Goal: Task Accomplishment & Management: Manage account settings

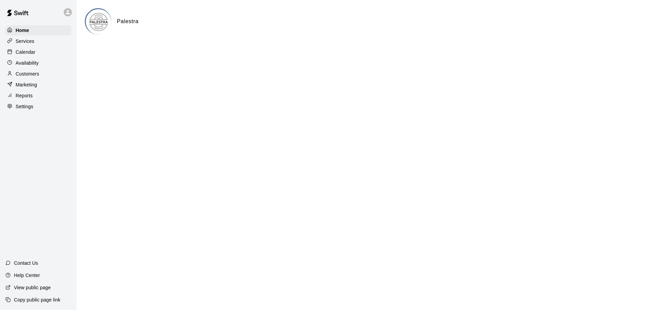
click at [44, 37] on div "Services" at bounding box center [38, 41] width 66 height 10
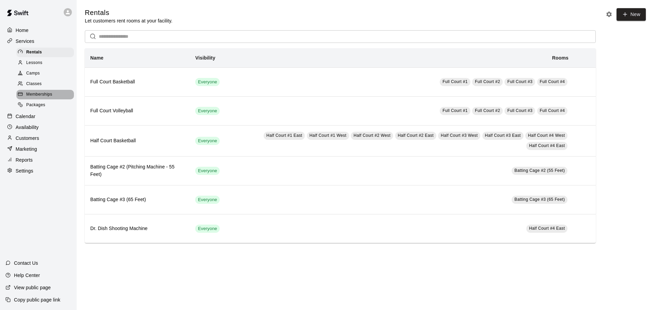
click at [50, 98] on span "Memberships" at bounding box center [39, 94] width 26 height 7
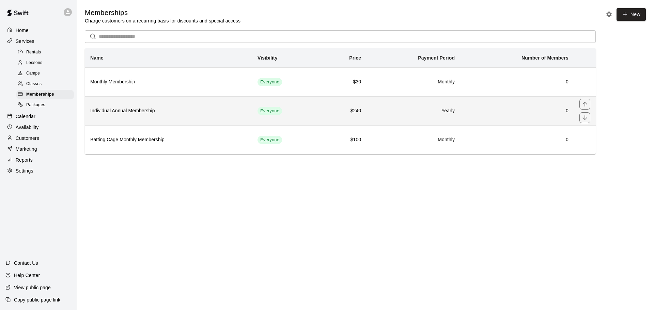
click at [242, 119] on th "Individual Annual Membership" at bounding box center [168, 110] width 167 height 29
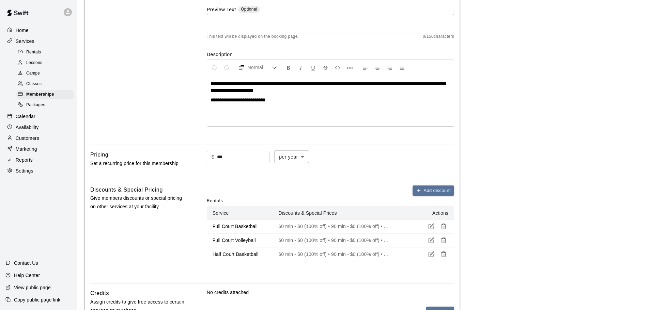
scroll to position [204, 0]
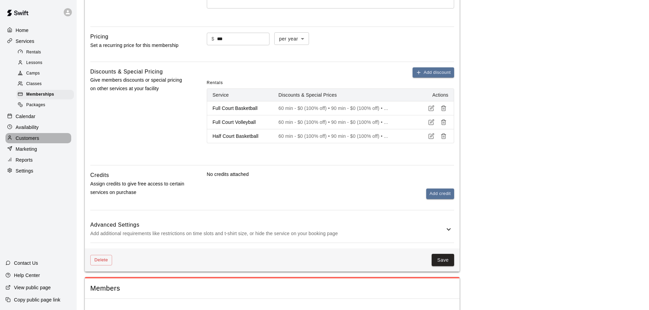
click at [21, 141] on p "Customers" at bounding box center [27, 138] width 23 height 7
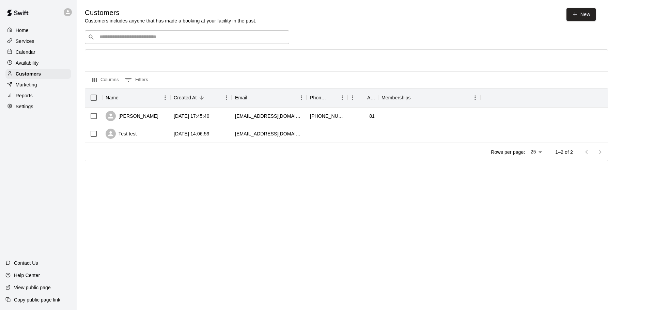
click at [576, 6] on main "Customers Customers includes anyone that has made a booking at your facility in…" at bounding box center [365, 90] width 577 height 180
click at [576, 11] on link "New" at bounding box center [580, 14] width 29 height 13
select select "**"
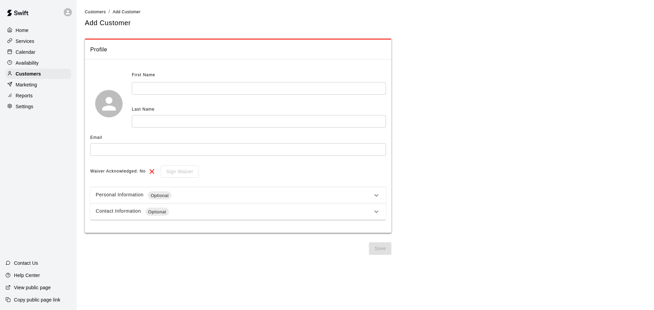
click at [147, 76] on span "First Name" at bounding box center [143, 75] width 23 height 11
click at [151, 82] on input "text" at bounding box center [259, 88] width 254 height 13
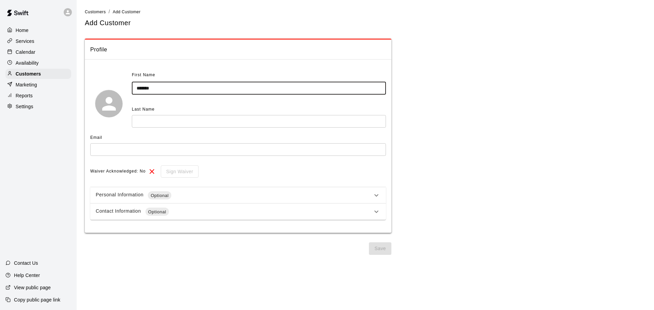
type input "*******"
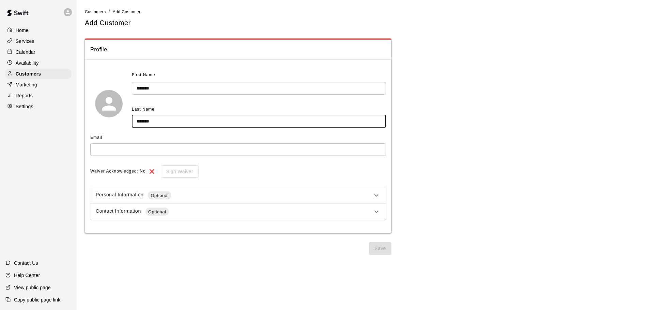
type input "*******"
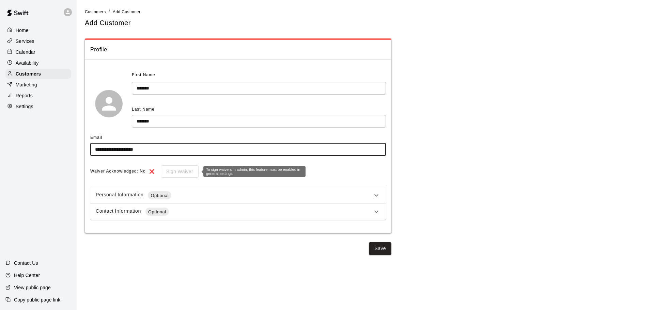
type input "**********"
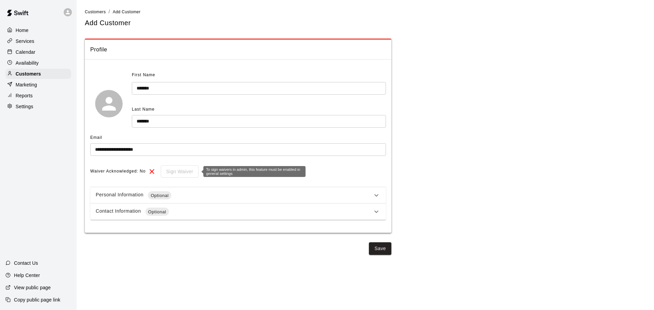
click at [169, 172] on div "Sign Waiver" at bounding box center [177, 171] width 43 height 13
drag, startPoint x: 298, startPoint y: 184, endPoint x: 304, endPoint y: 196, distance: 13.1
click at [303, 194] on div "**********" at bounding box center [238, 145] width 296 height 150
click at [304, 197] on div "Personal Information Optional" at bounding box center [234, 195] width 276 height 8
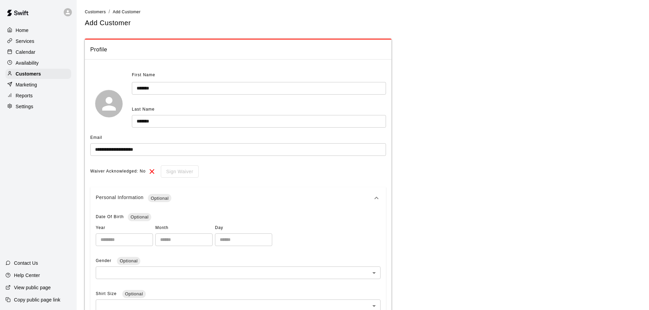
click at [305, 198] on div "Personal Information Optional" at bounding box center [234, 198] width 276 height 8
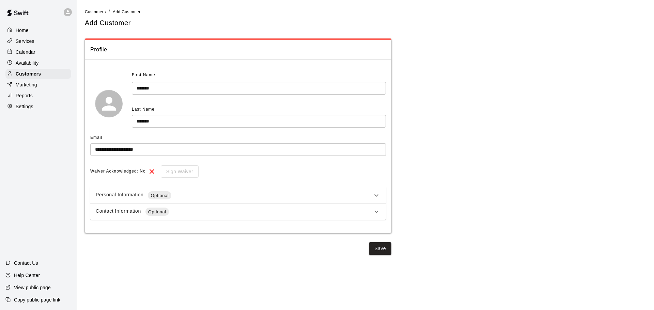
click at [280, 215] on div "Contact Information Optional" at bounding box center [234, 212] width 276 height 8
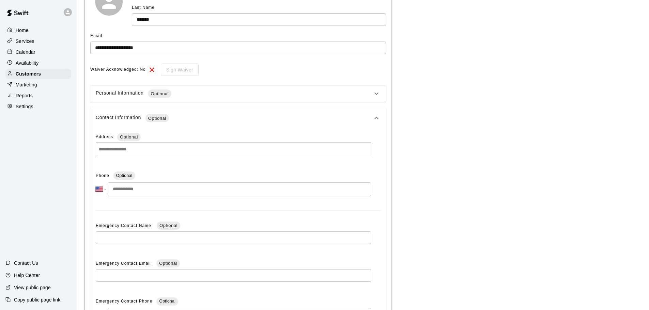
scroll to position [170, 0]
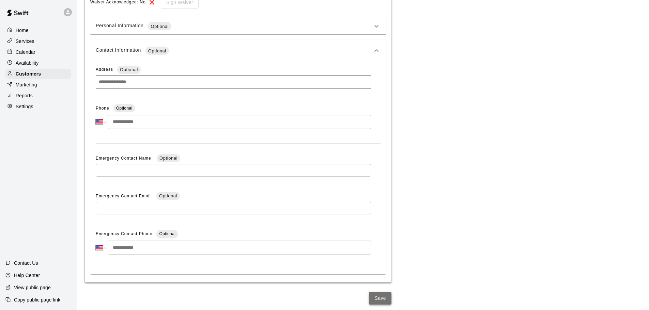
click at [385, 299] on button "Save" at bounding box center [380, 298] width 22 height 13
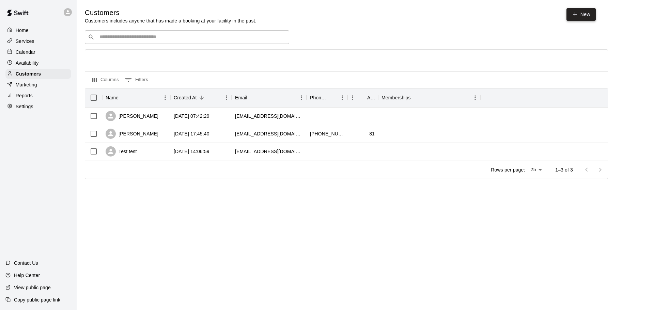
click at [577, 13] on icon at bounding box center [575, 14] width 6 height 6
select select "**"
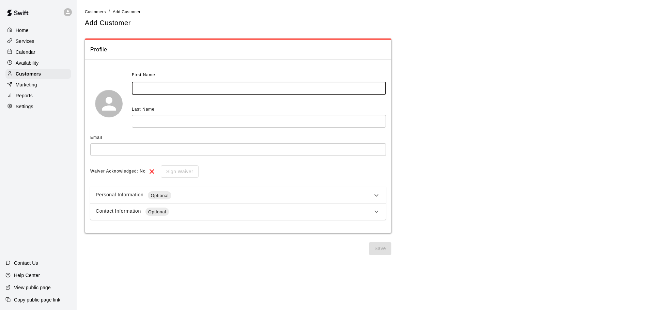
drag, startPoint x: 179, startPoint y: 85, endPoint x: 179, endPoint y: 81, distance: 4.1
click at [178, 85] on input "text" at bounding box center [259, 88] width 254 height 13
type input "****"
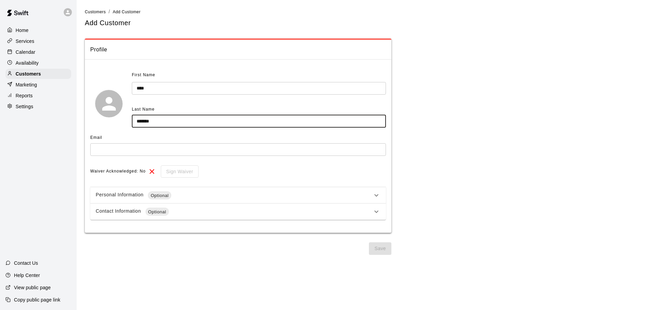
type input "*******"
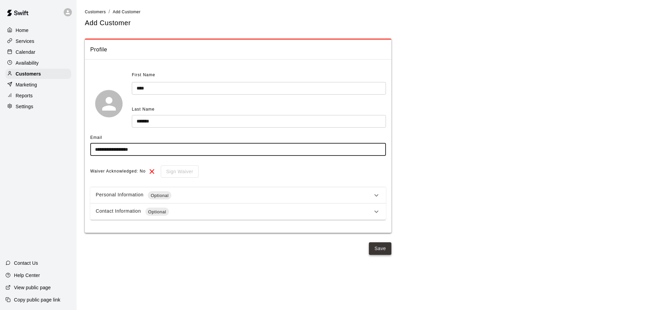
type input "**********"
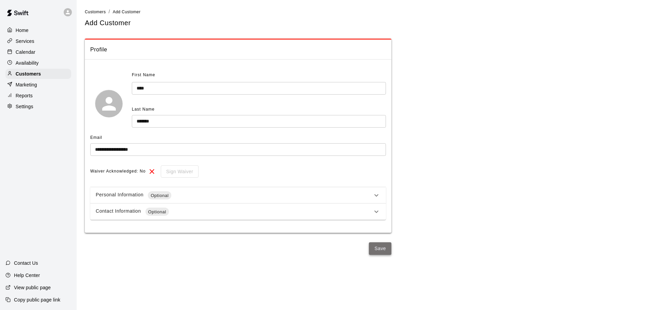
click at [380, 251] on button "Save" at bounding box center [380, 248] width 22 height 13
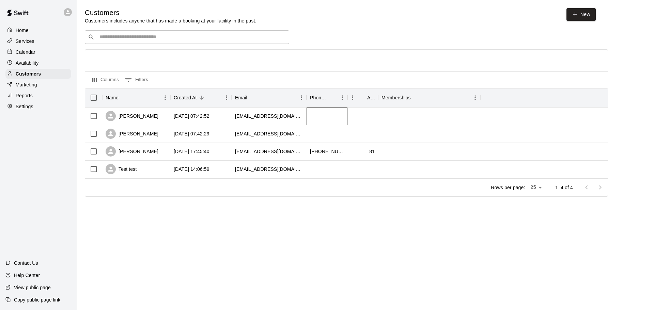
click at [311, 116] on div at bounding box center [326, 117] width 41 height 18
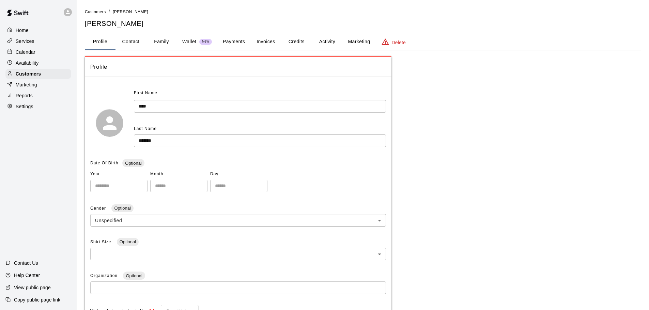
click at [193, 38] on p "Wallet" at bounding box center [189, 41] width 14 height 7
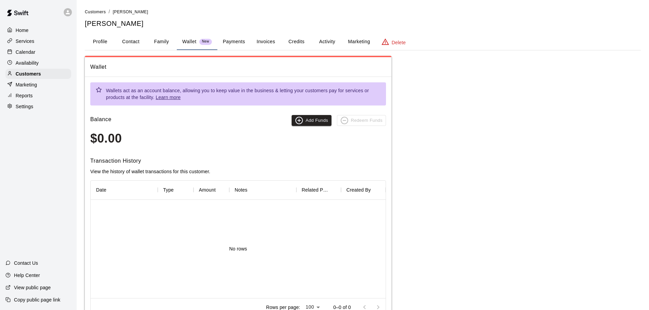
click at [233, 34] on button "Payments" at bounding box center [233, 42] width 33 height 16
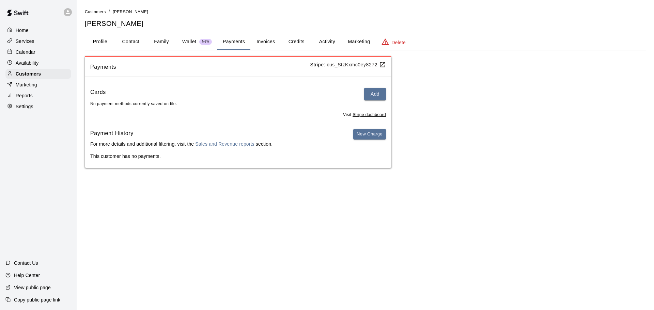
click at [133, 40] on button "Contact" at bounding box center [130, 42] width 31 height 16
select select "**"
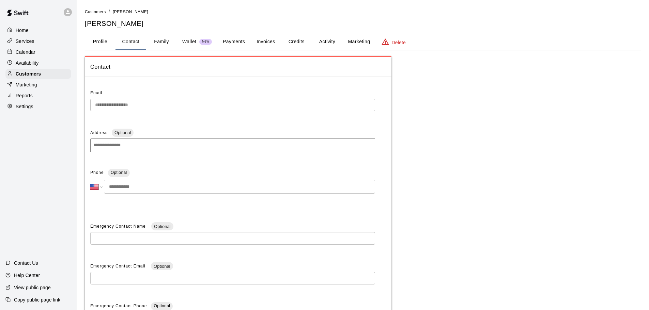
click at [154, 40] on button "Family" at bounding box center [161, 42] width 31 height 16
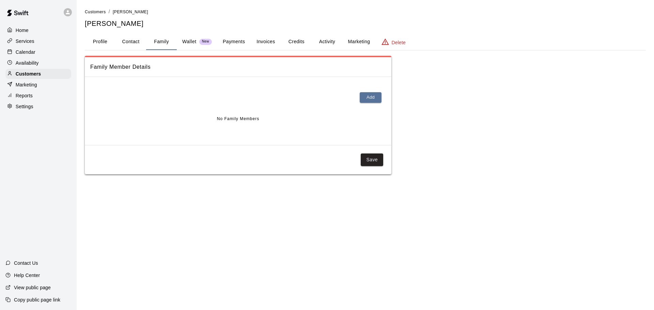
click at [192, 33] on div "Customers / [PERSON_NAME] [PERSON_NAME] Profile Contact Family Wallet New Payme…" at bounding box center [365, 91] width 561 height 166
click at [192, 35] on button "Wallet New" at bounding box center [197, 42] width 41 height 16
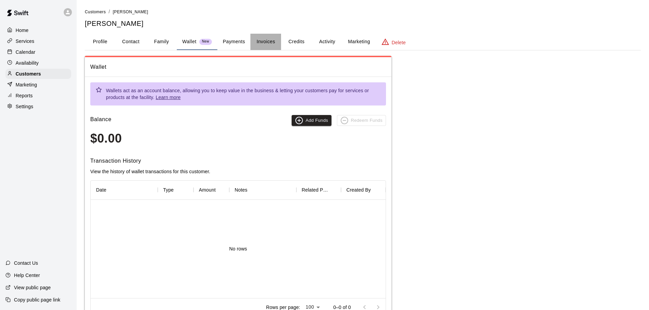
drag, startPoint x: 263, startPoint y: 47, endPoint x: 236, endPoint y: 45, distance: 27.3
click at [257, 47] on button "Invoices" at bounding box center [265, 42] width 31 height 16
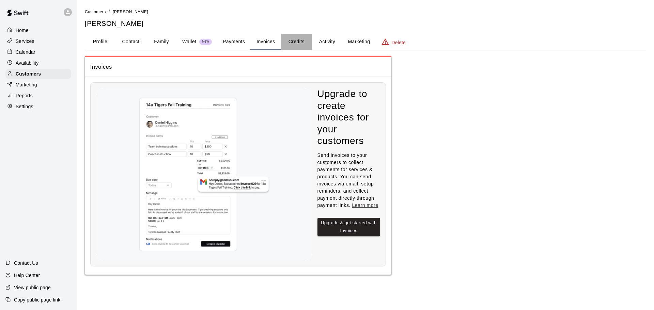
click at [287, 38] on button "Credits" at bounding box center [296, 42] width 31 height 16
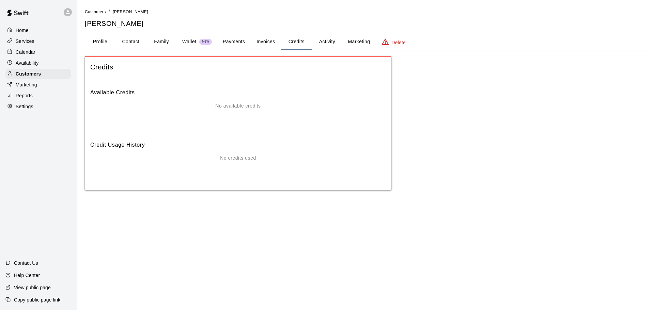
click at [323, 43] on button "Activity" at bounding box center [327, 42] width 31 height 16
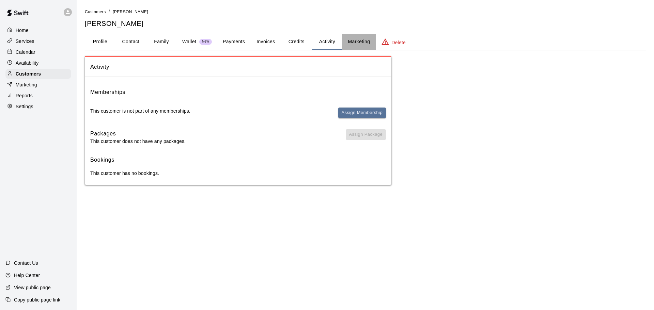
click at [354, 37] on button "Marketing" at bounding box center [358, 42] width 33 height 16
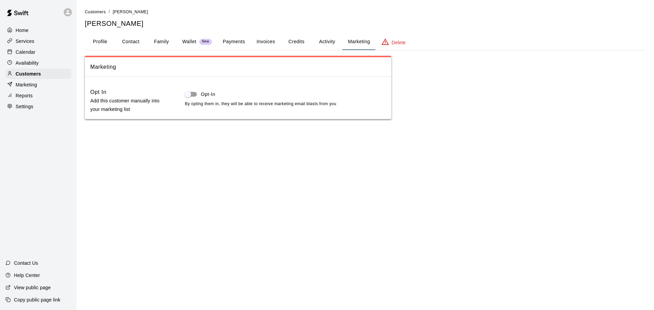
click at [319, 42] on button "Activity" at bounding box center [327, 42] width 31 height 16
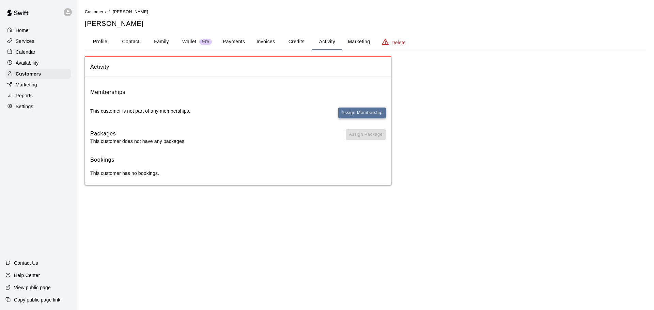
click at [375, 115] on button "Assign Membership" at bounding box center [362, 113] width 48 height 11
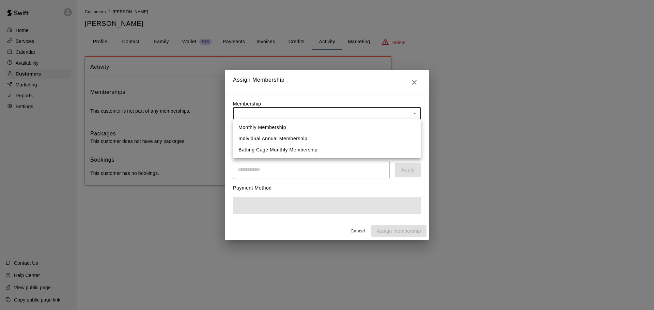
click at [320, 112] on body "Home Services Calendar Availability Customers Marketing Reports Settings Contac…" at bounding box center [327, 99] width 654 height 199
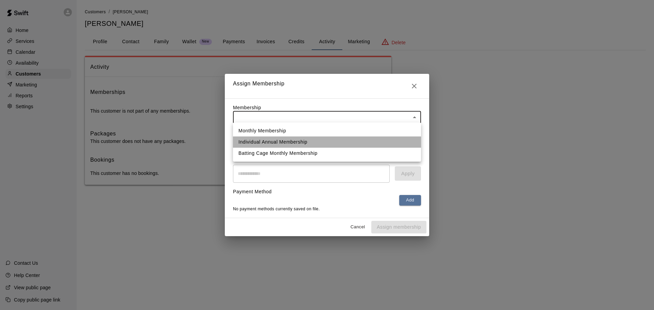
click at [319, 138] on li "Individual Annual Membership" at bounding box center [327, 142] width 188 height 11
type input "**********"
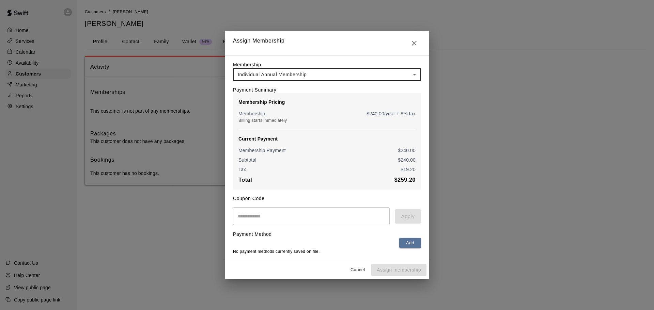
click at [350, 162] on div "Subtotal $ 240.00" at bounding box center [326, 160] width 177 height 7
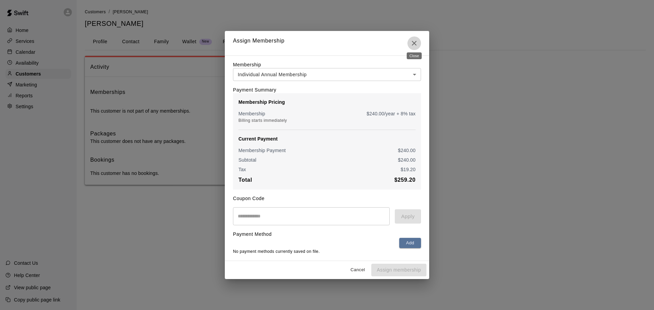
click at [412, 45] on icon "Close" at bounding box center [414, 43] width 8 height 8
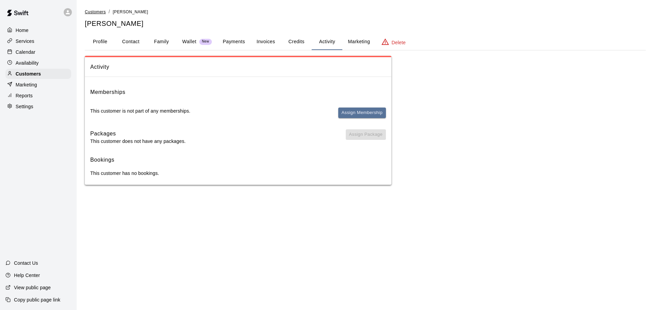
click at [89, 13] on span "Customers" at bounding box center [95, 12] width 21 height 5
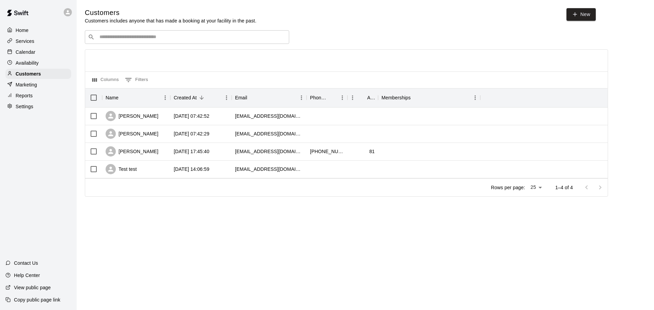
click at [23, 43] on p "Services" at bounding box center [25, 41] width 19 height 7
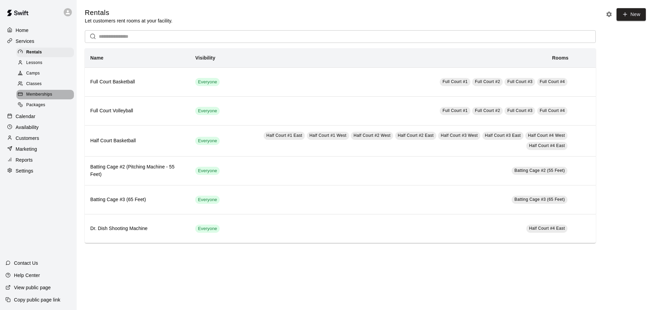
click at [42, 94] on span "Memberships" at bounding box center [39, 94] width 26 height 7
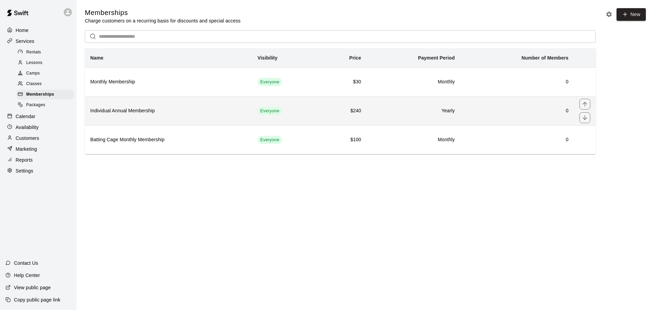
click at [241, 107] on th "Individual Annual Membership" at bounding box center [168, 110] width 167 height 29
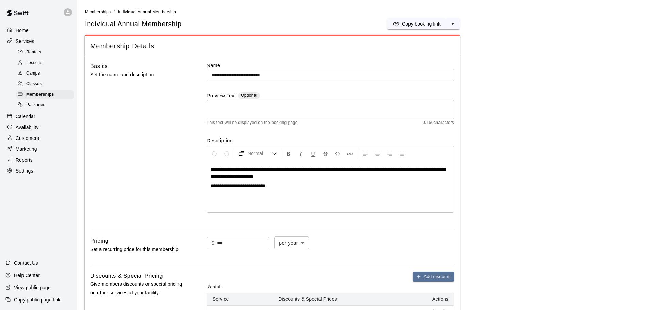
click at [398, 17] on main "**********" at bounding box center [363, 262] width 556 height 509
click at [399, 20] on icon "split button" at bounding box center [396, 23] width 7 height 7
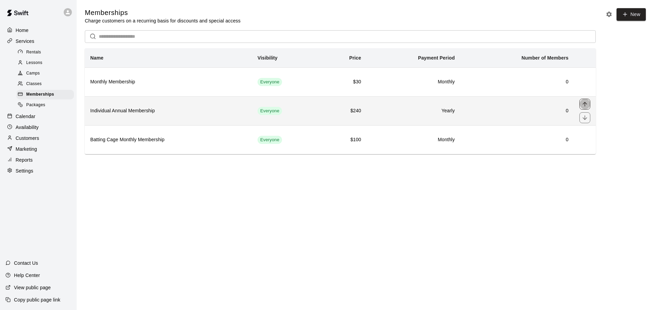
click at [580, 105] on button "move item up" at bounding box center [584, 104] width 11 height 11
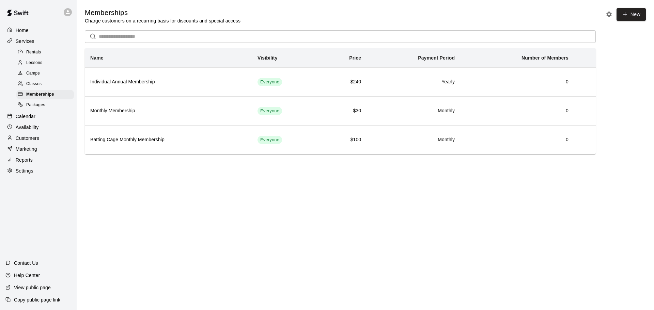
click at [32, 142] on p "Customers" at bounding box center [27, 138] width 23 height 7
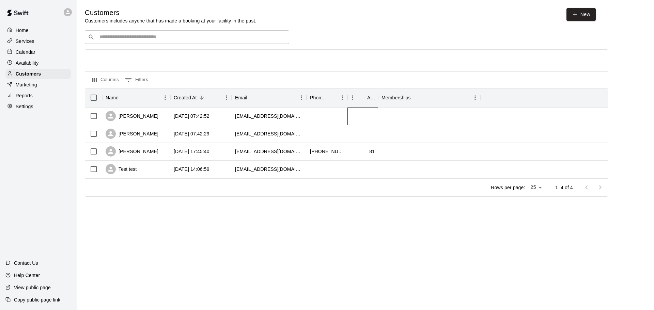
click at [348, 117] on div at bounding box center [362, 117] width 31 height 18
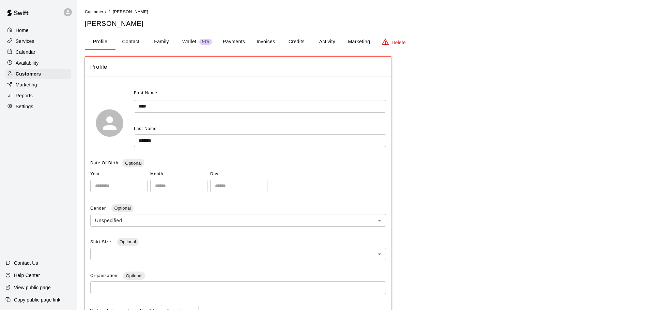
click at [363, 41] on button "Marketing" at bounding box center [358, 42] width 33 height 16
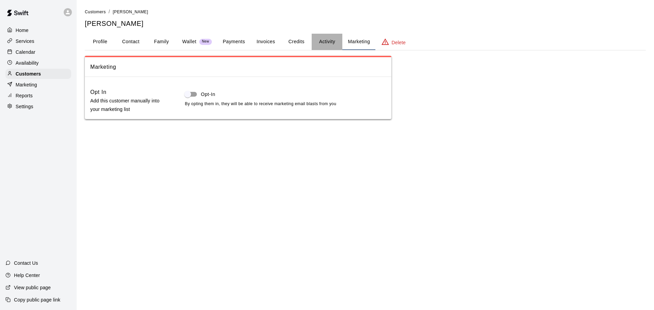
click at [333, 45] on button "Activity" at bounding box center [327, 42] width 31 height 16
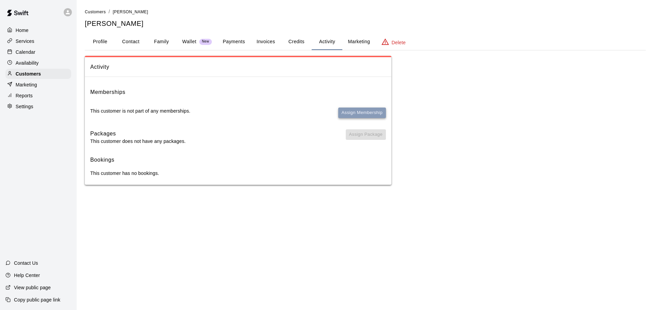
click at [344, 110] on button "Assign Membership" at bounding box center [362, 113] width 48 height 11
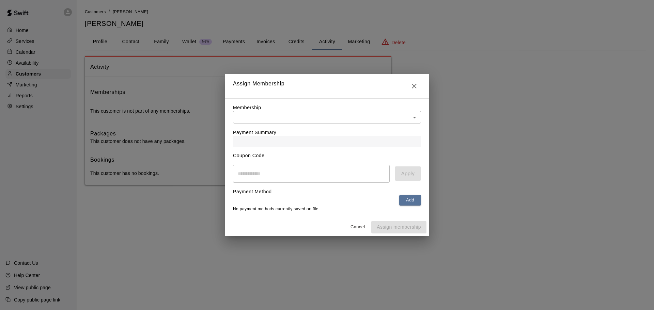
click at [341, 110] on body "Home Services Calendar Availability Customers Marketing Reports Settings Contac…" at bounding box center [327, 99] width 654 height 199
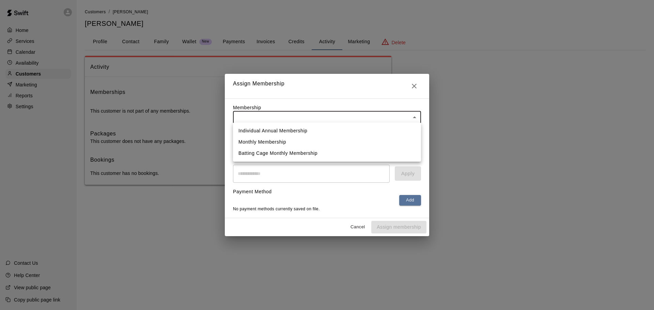
click at [321, 152] on li "Batting Cage Monthly Membership" at bounding box center [327, 153] width 188 height 11
type input "**********"
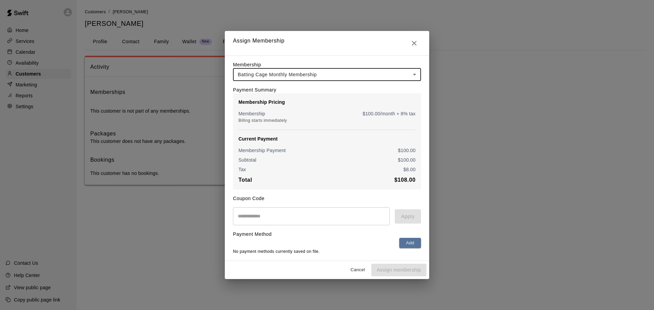
click at [247, 225] on input "text" at bounding box center [311, 216] width 157 height 18
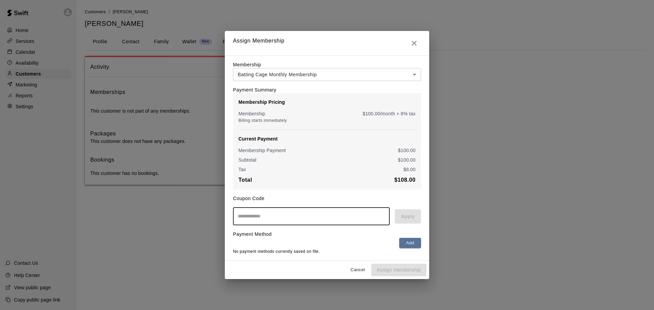
click at [414, 40] on icon "Close" at bounding box center [414, 43] width 8 height 8
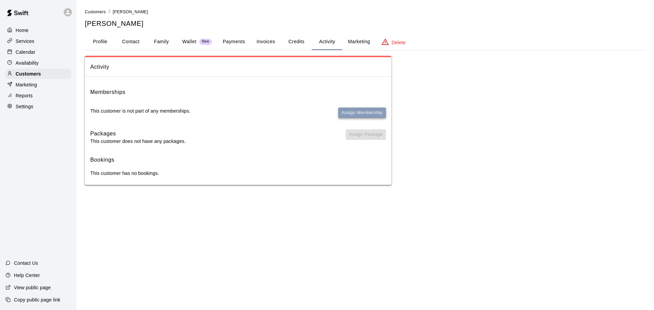
click at [364, 114] on button "Assign Membership" at bounding box center [362, 113] width 48 height 11
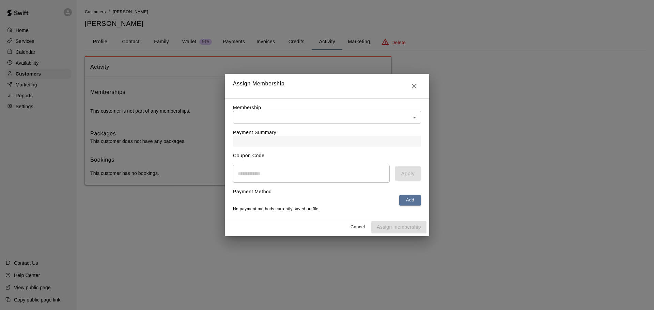
click at [295, 116] on body "Home Services Calendar Availability Customers Marketing Reports Settings Contac…" at bounding box center [327, 99] width 654 height 199
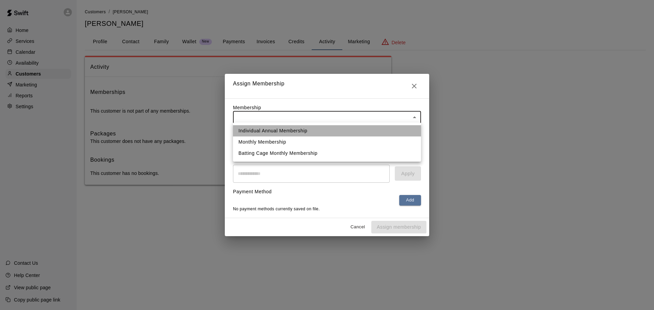
click at [293, 132] on li "Individual Annual Membership" at bounding box center [327, 130] width 188 height 11
type input "**********"
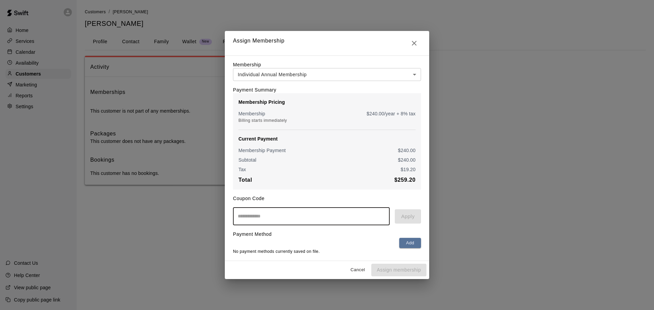
click at [362, 214] on input "text" at bounding box center [311, 216] width 157 height 18
type input "******"
click at [400, 212] on button "Apply" at bounding box center [408, 216] width 26 height 14
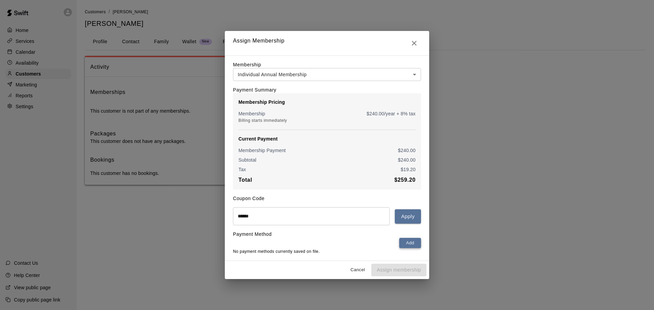
click at [419, 242] on button "Add" at bounding box center [410, 243] width 22 height 11
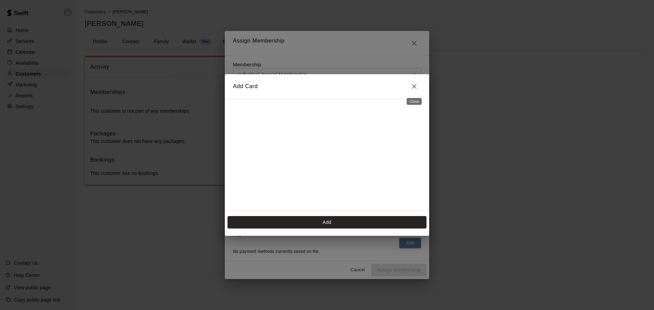
click at [410, 82] on button "Close" at bounding box center [414, 87] width 14 height 14
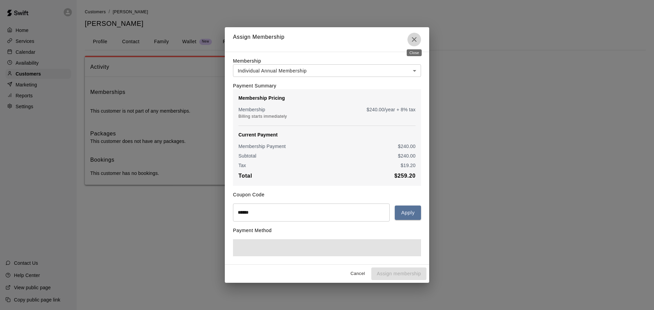
click at [411, 35] on icon "Close" at bounding box center [414, 39] width 8 height 8
